Goal: Obtain resource: Obtain resource

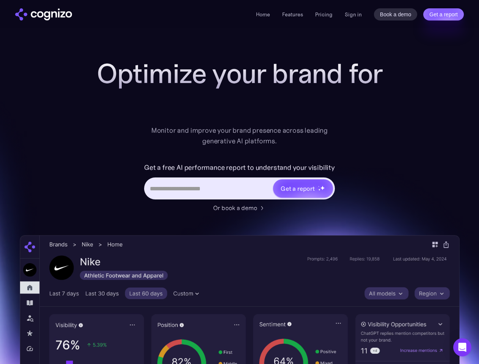
click at [443, 14] on link "Get a report" at bounding box center [443, 14] width 41 height 12
click at [302, 188] on div "Get a report" at bounding box center [298, 188] width 34 height 9
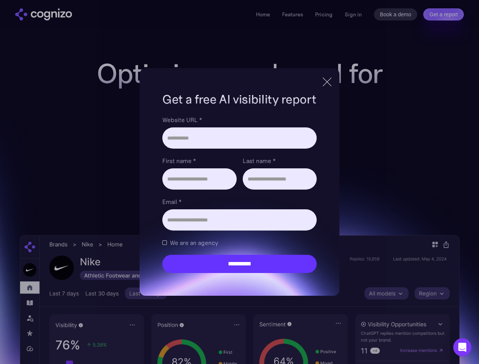
click at [462, 347] on icon "Open Intercom Messenger" at bounding box center [462, 347] width 8 height 9
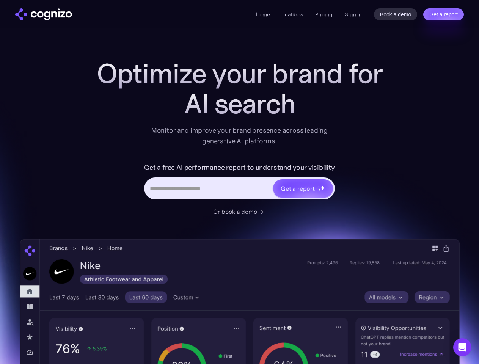
click at [443, 14] on link "Get a report" at bounding box center [443, 14] width 41 height 12
click at [302, 188] on div "Get a report" at bounding box center [298, 188] width 34 height 9
click at [462, 347] on icon "Open Intercom Messenger" at bounding box center [462, 347] width 8 height 9
